Goal: Information Seeking & Learning: Learn about a topic

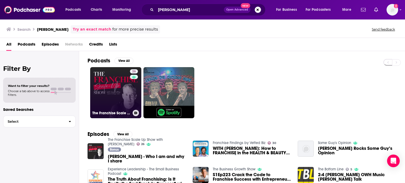
click at [116, 91] on link "26 The Franchise Scale Up Show with [PERSON_NAME]" at bounding box center [115, 92] width 51 height 51
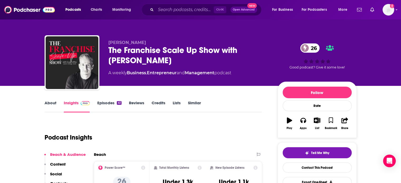
click at [116, 100] on link "Episodes 41" at bounding box center [109, 106] width 24 height 12
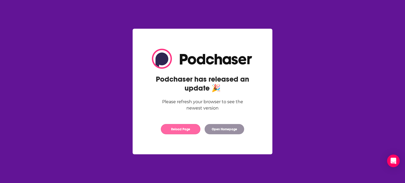
click at [182, 132] on button "Reload Page" at bounding box center [181, 129] width 40 height 10
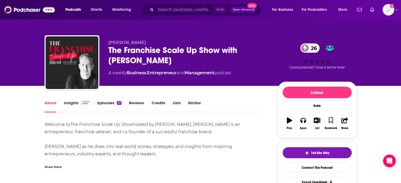
click at [105, 103] on link "Episodes 41" at bounding box center [109, 106] width 24 height 12
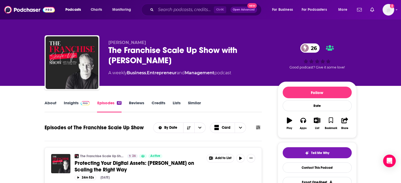
click at [171, 162] on span "Protecting Your Digital Assets: Paige Weiss on Scaling the Right Way" at bounding box center [134, 166] width 119 height 13
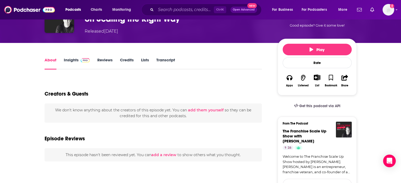
scroll to position [43, 0]
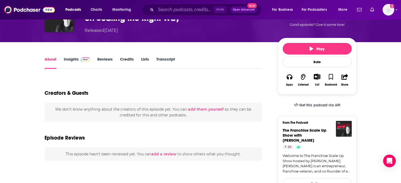
click at [69, 63] on link "Insights" at bounding box center [77, 63] width 26 height 12
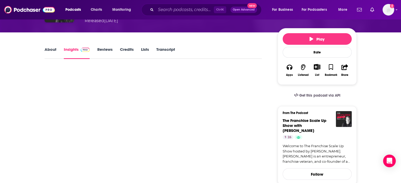
scroll to position [54, 0]
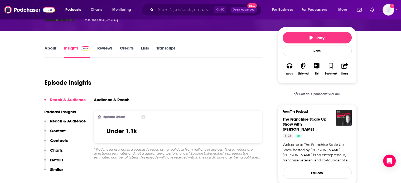
click at [173, 9] on input "Search podcasts, credits, & more..." at bounding box center [185, 10] width 58 height 8
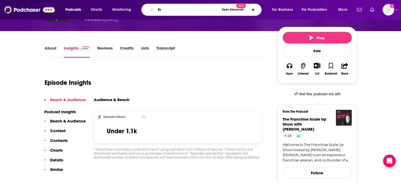
type input "f"
type input "grow my accounting practice"
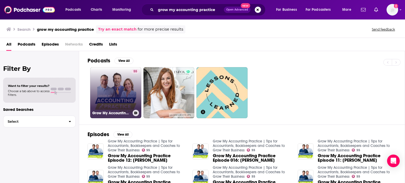
click at [116, 92] on link "55 Grow My Accounting Practice | Tips for Accountants, Bookkeepers and Coaches …" at bounding box center [115, 92] width 51 height 51
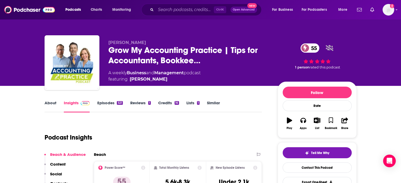
click at [109, 106] on link "Episodes 521" at bounding box center [110, 106] width 26 height 12
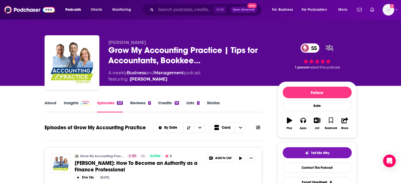
click at [117, 166] on span "Paige Wiese: How To Become an Authority as a Finance Professional" at bounding box center [136, 166] width 123 height 13
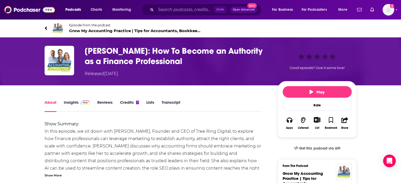
click at [72, 103] on link "Insights" at bounding box center [77, 106] width 26 height 12
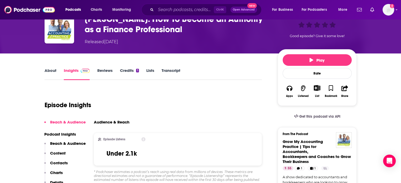
scroll to position [39, 0]
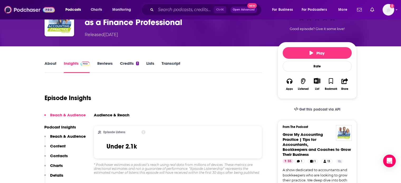
click at [37, 8] on img at bounding box center [29, 10] width 51 height 10
